Goal: Information Seeking & Learning: Learn about a topic

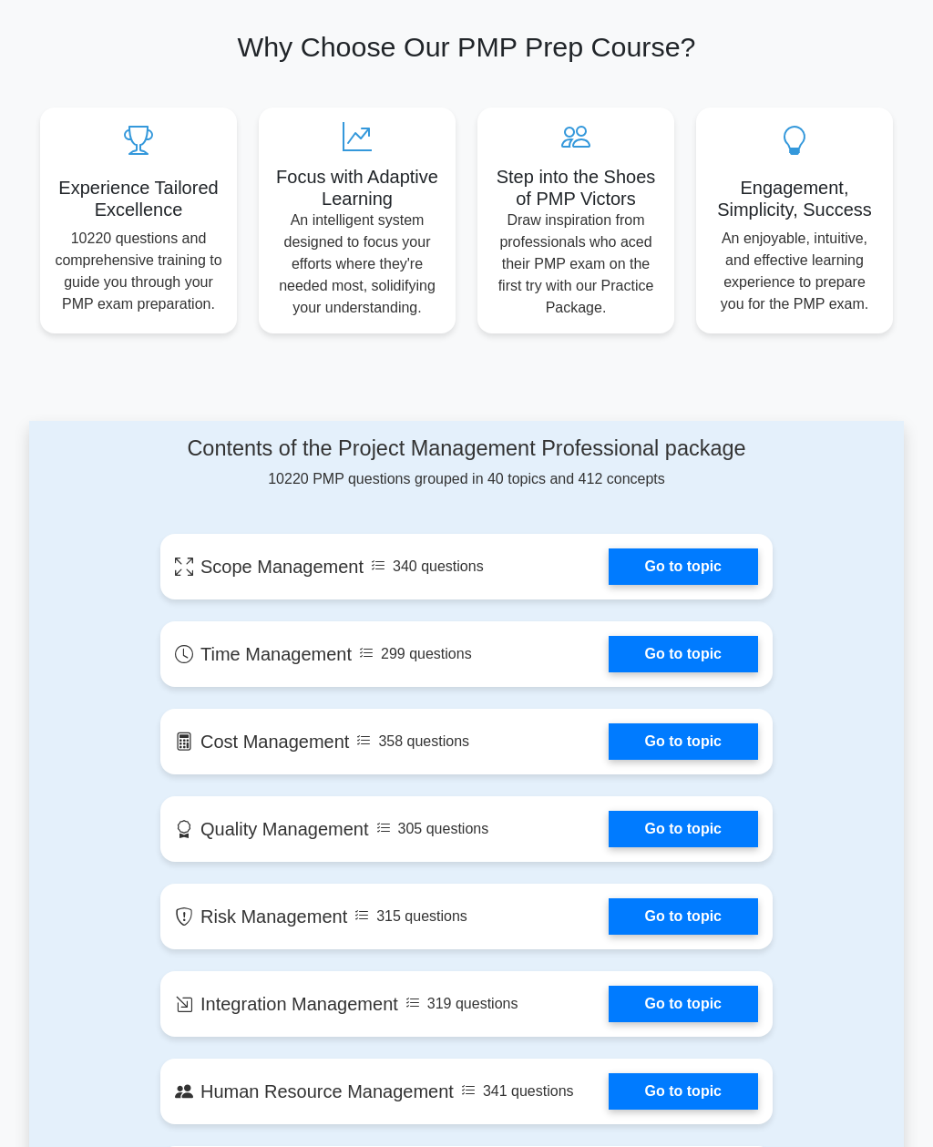
scroll to position [582, 0]
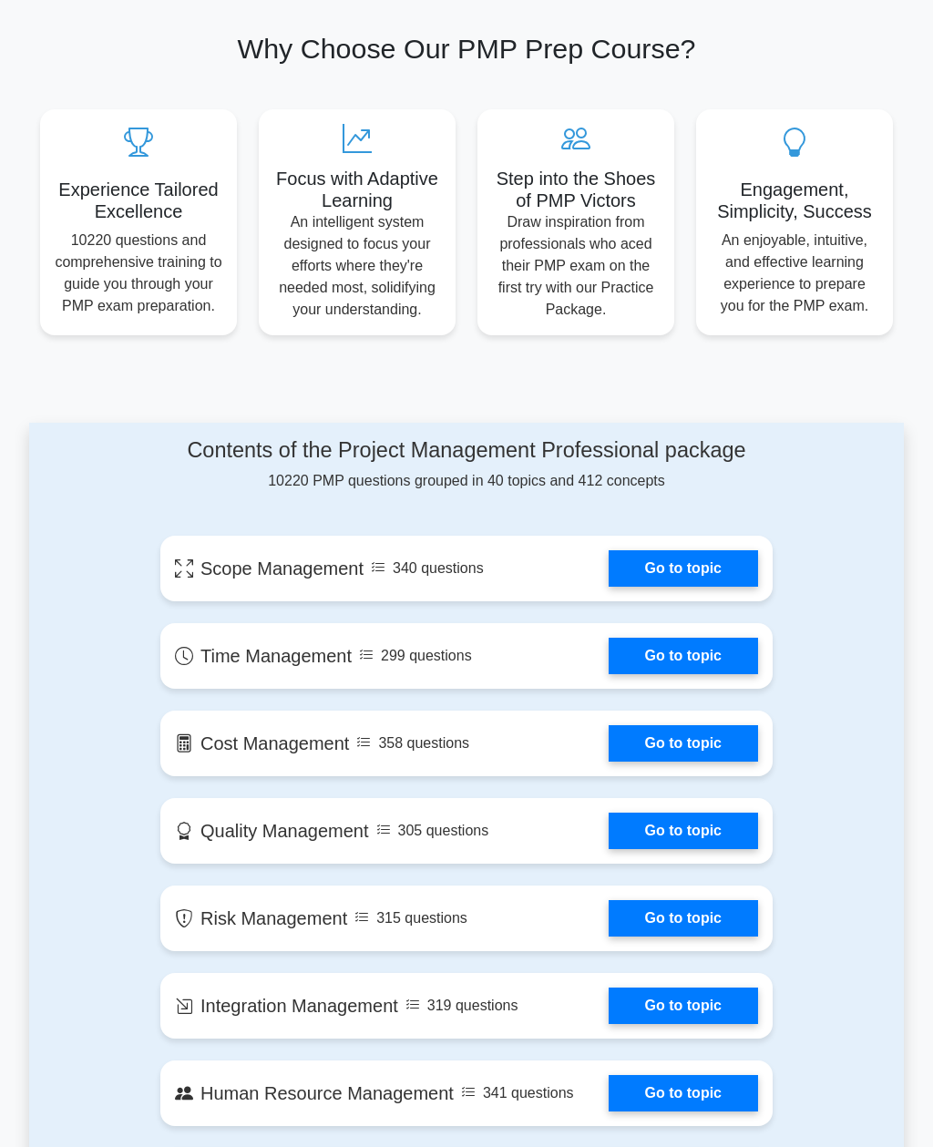
click at [737, 674] on link "Go to topic" at bounding box center [683, 656] width 149 height 36
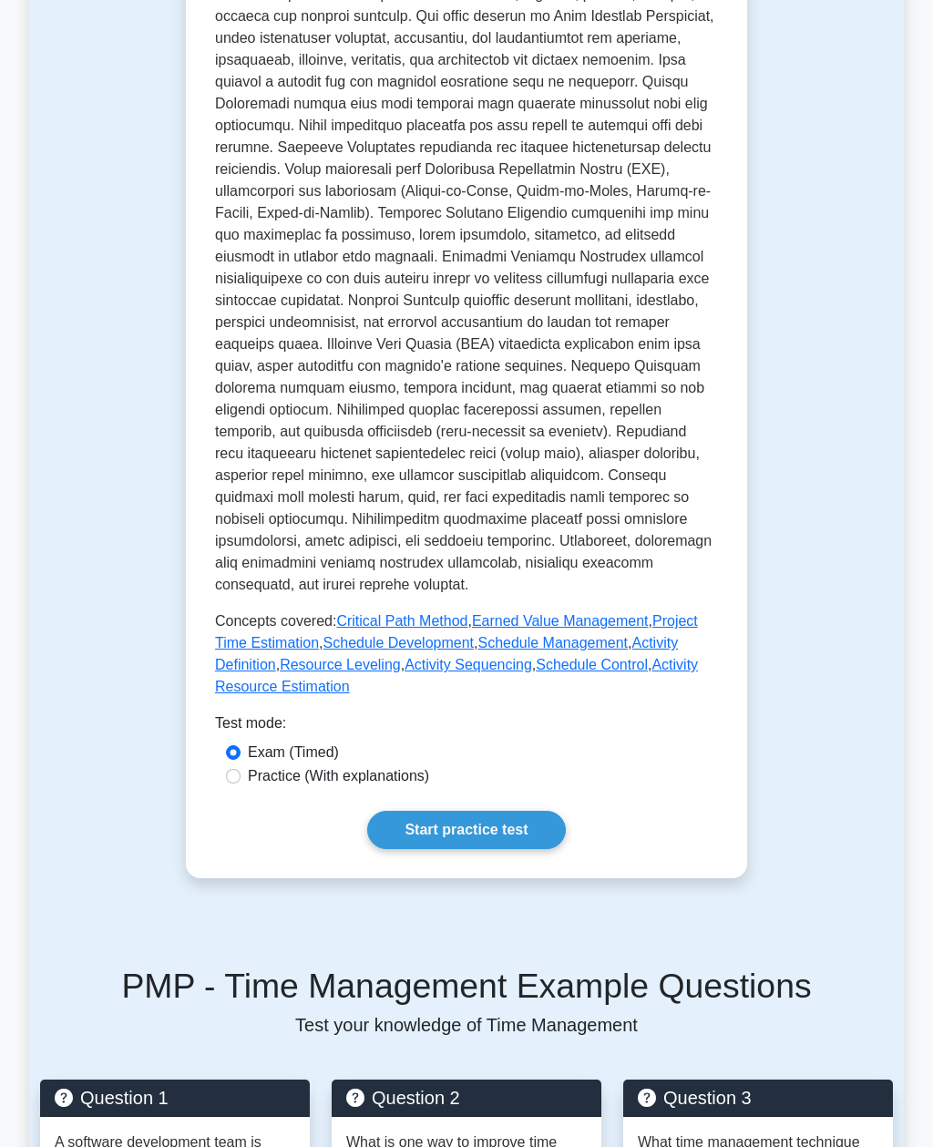
scroll to position [496, 0]
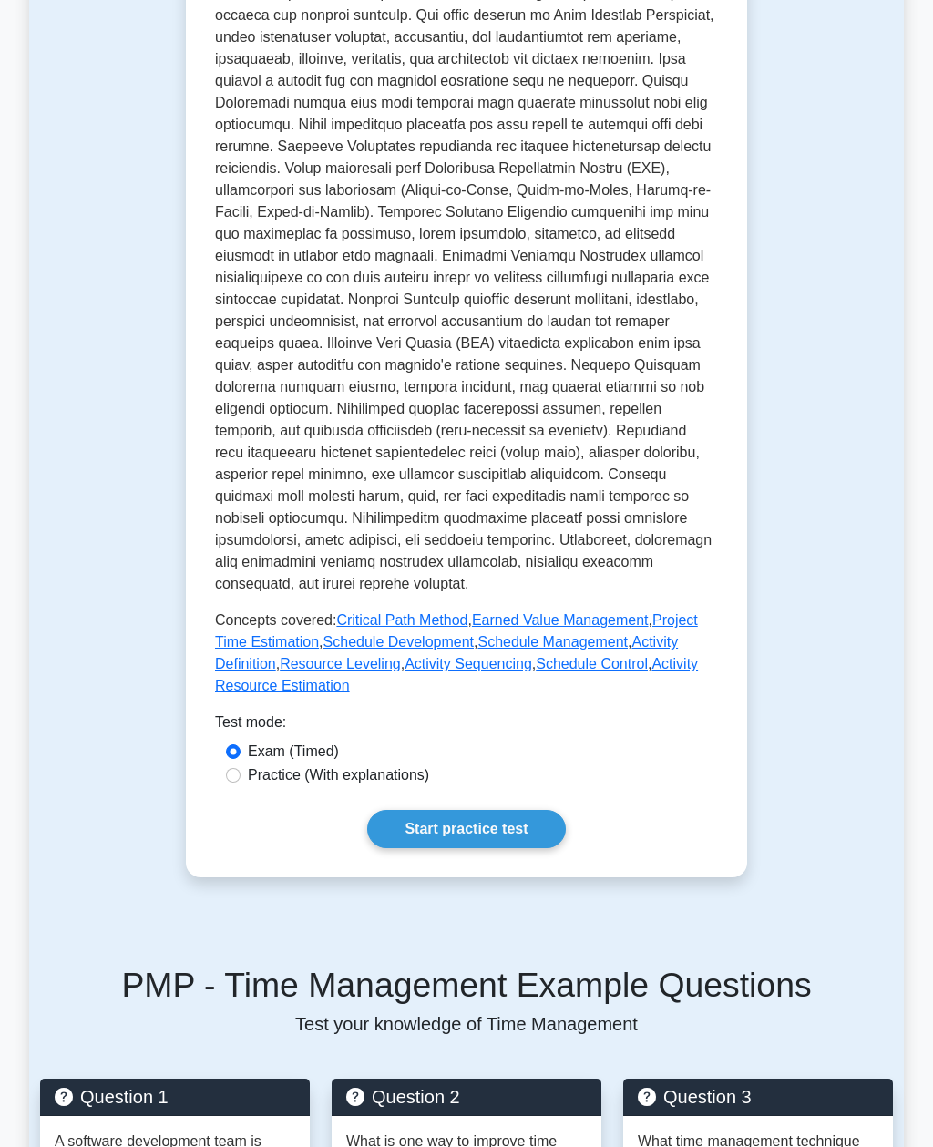
click at [429, 786] on label "Practice (With explanations)" at bounding box center [338, 775] width 181 height 22
click at [241, 783] on input "Practice (With explanations)" at bounding box center [233, 775] width 15 height 15
radio input "true"
click at [550, 848] on link "Start practice test" at bounding box center [466, 829] width 198 height 38
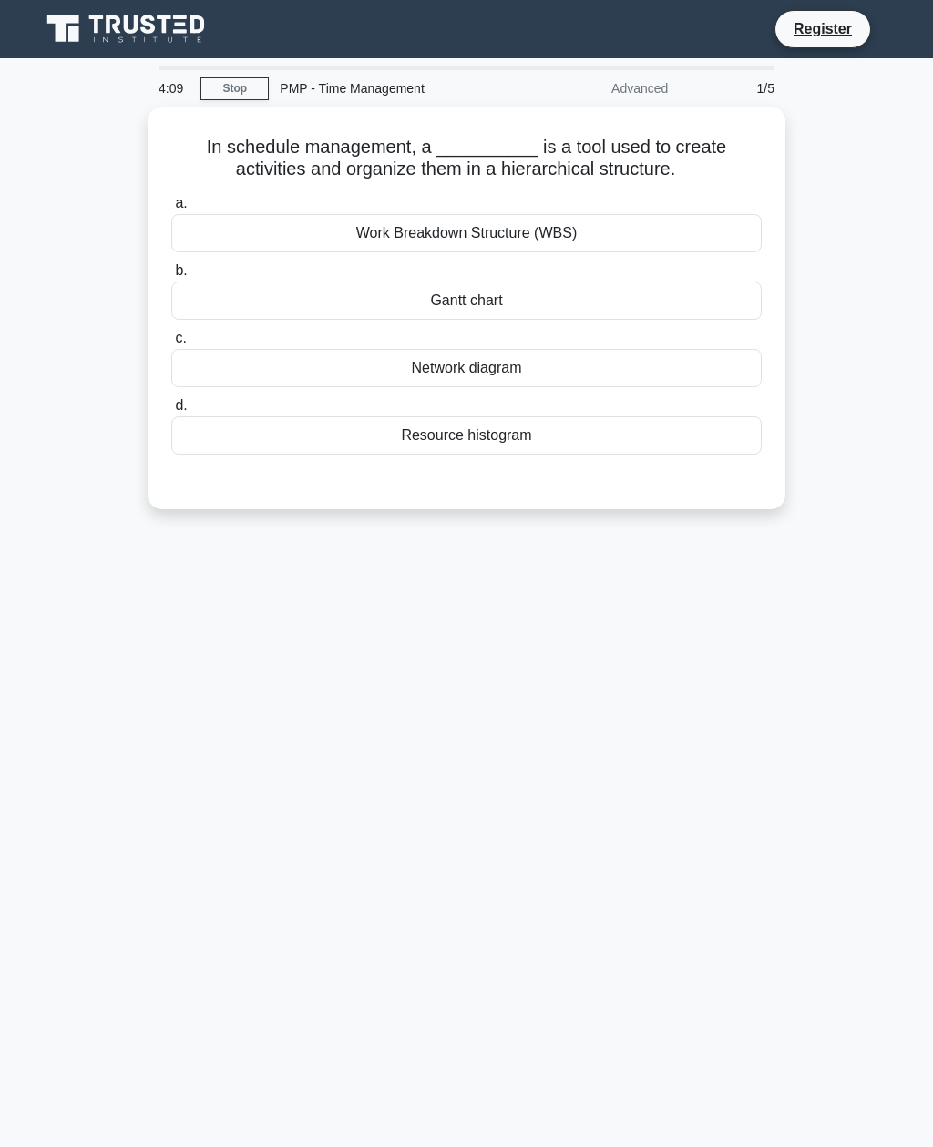
click at [623, 252] on div "Work Breakdown Structure (WBS)" at bounding box center [466, 233] width 590 height 38
click at [171, 210] on input "a. Work Breakdown Structure (WBS)" at bounding box center [171, 204] width 0 height 12
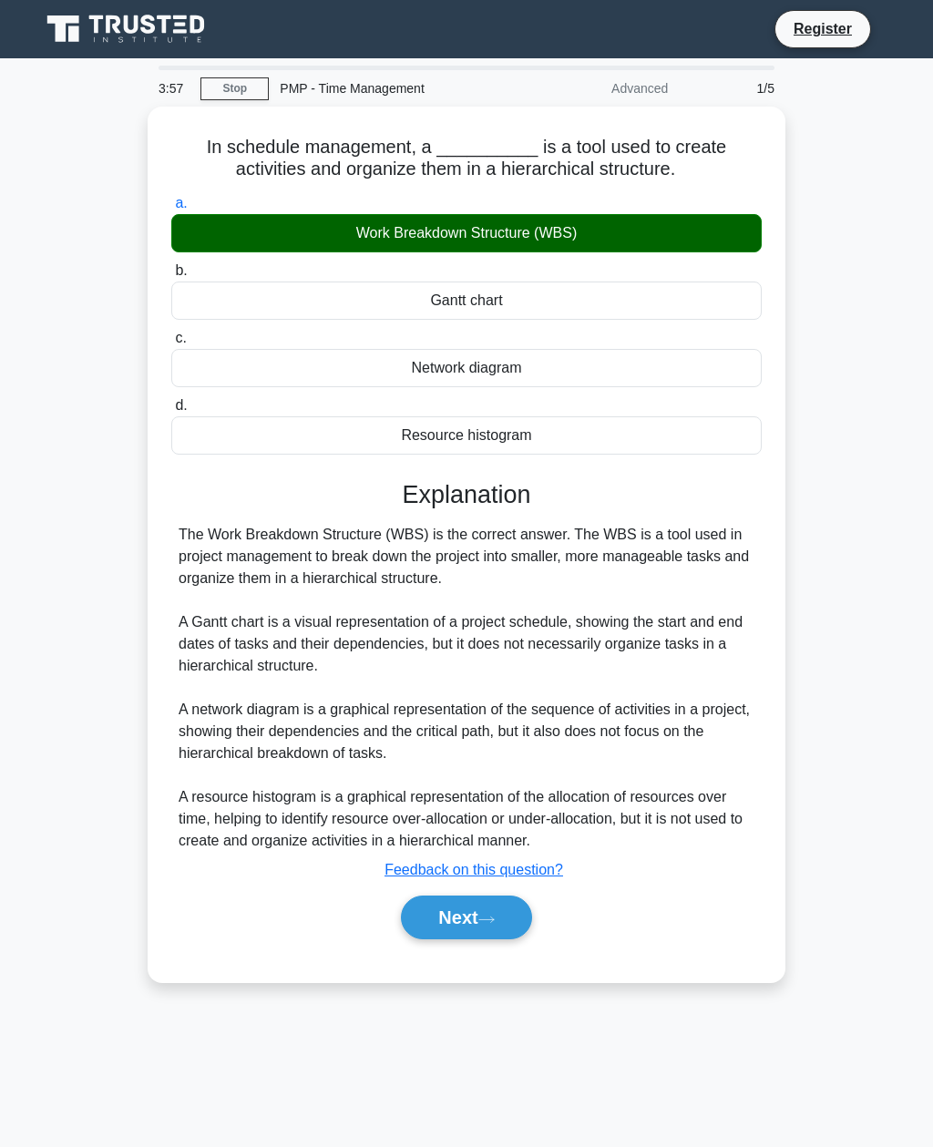
click at [507, 939] on button "Next" at bounding box center [466, 918] width 130 height 44
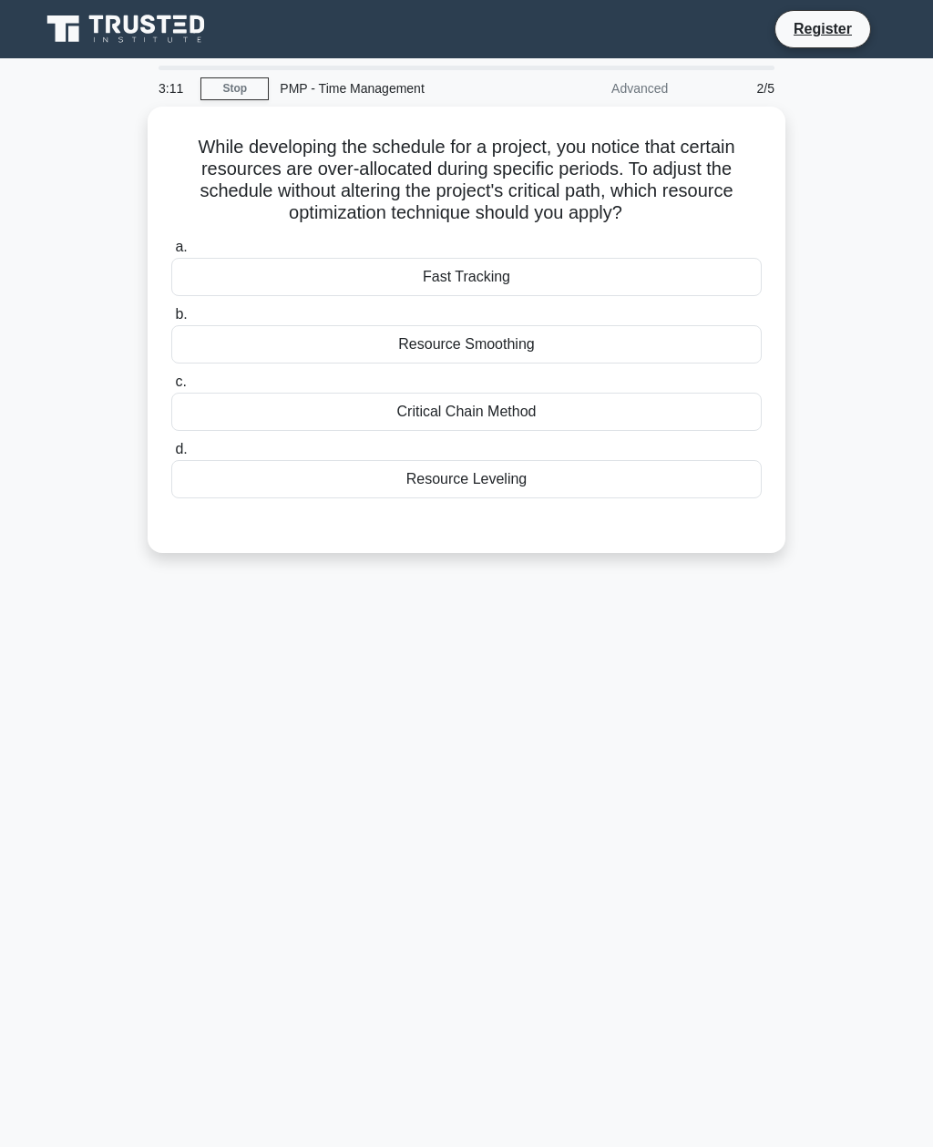
click at [583, 483] on div "Resource Leveling" at bounding box center [466, 479] width 590 height 38
click at [171, 456] on input "d. Resource Leveling" at bounding box center [171, 450] width 0 height 12
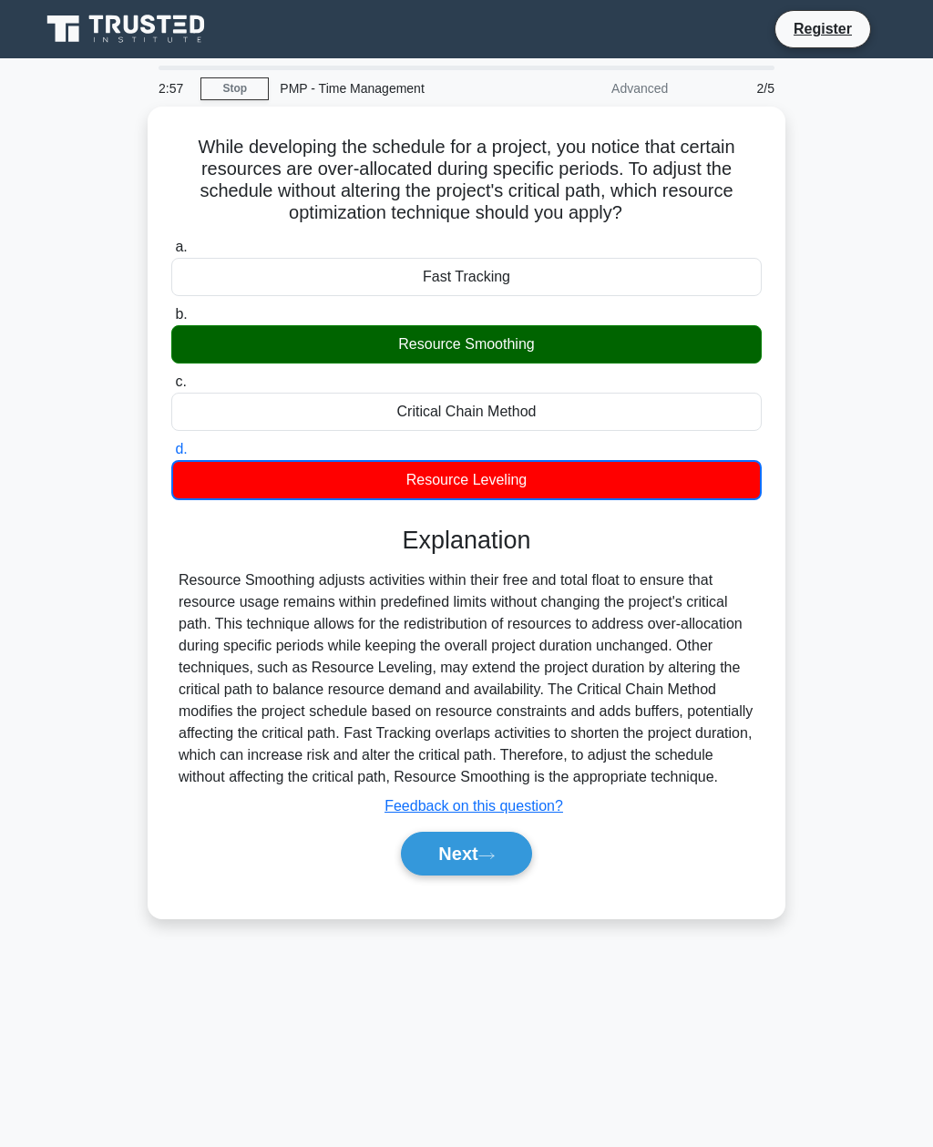
click at [509, 876] on button "Next" at bounding box center [466, 854] width 130 height 44
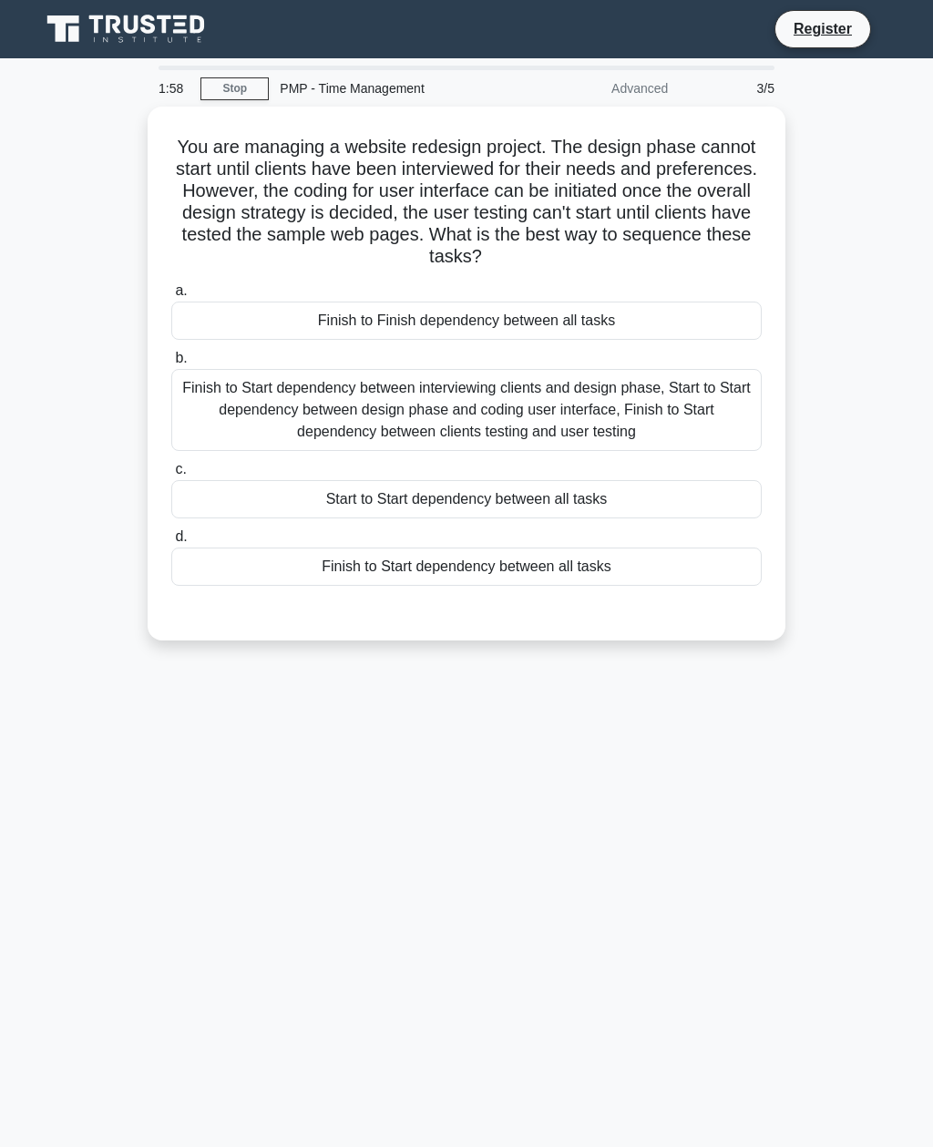
click at [605, 566] on div "Finish to Start dependency between all tasks" at bounding box center [466, 567] width 590 height 38
click at [171, 543] on input "d. Finish to Start dependency between all tasks" at bounding box center [171, 537] width 0 height 12
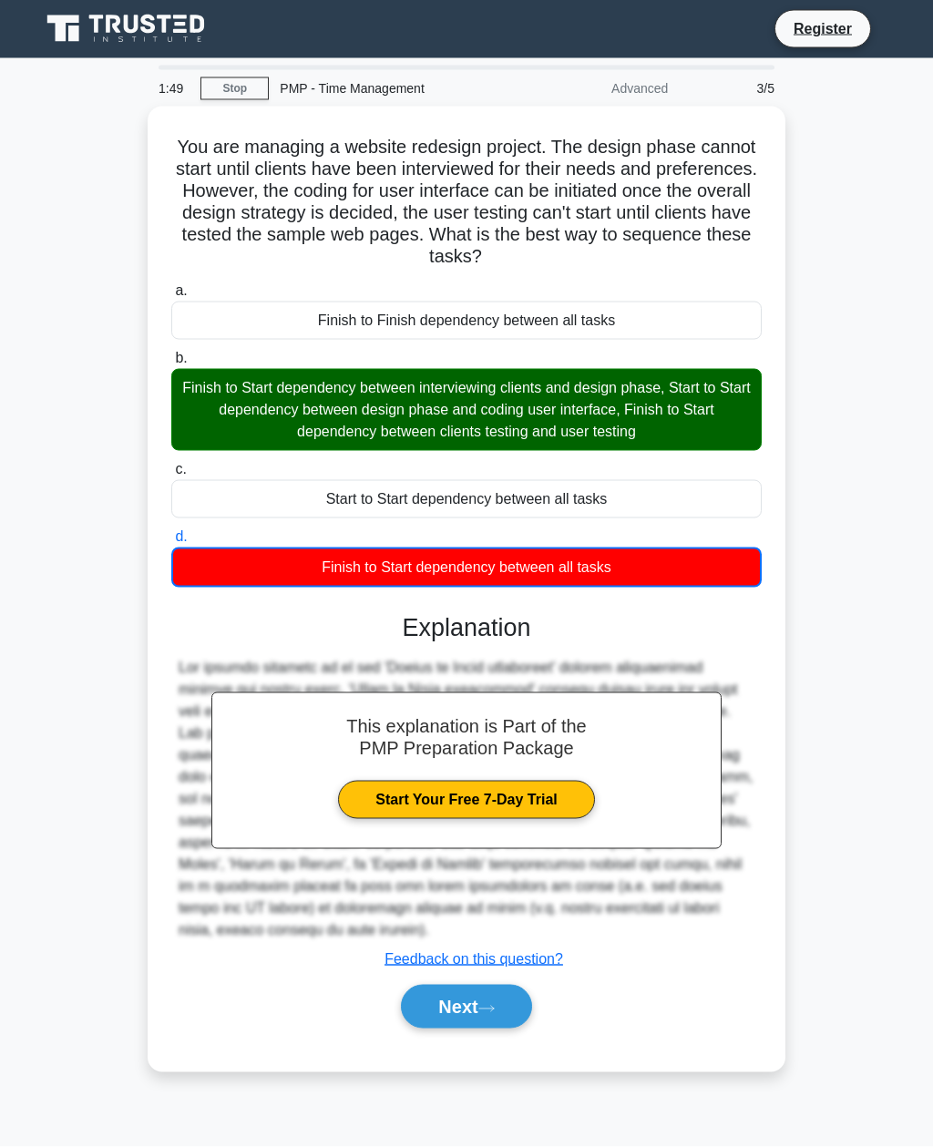
scroll to position [58, 0]
